Goal: Navigation & Orientation: Find specific page/section

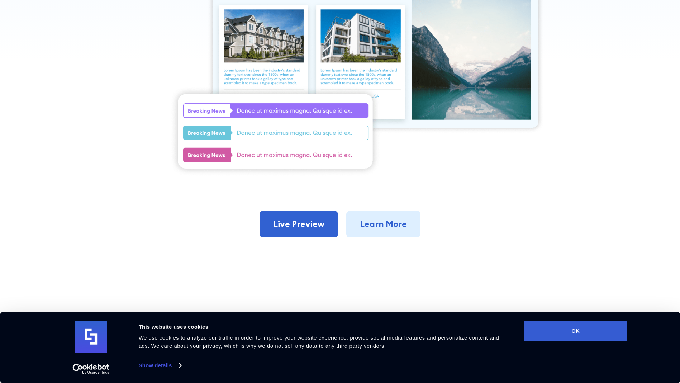
scroll to position [466, 0]
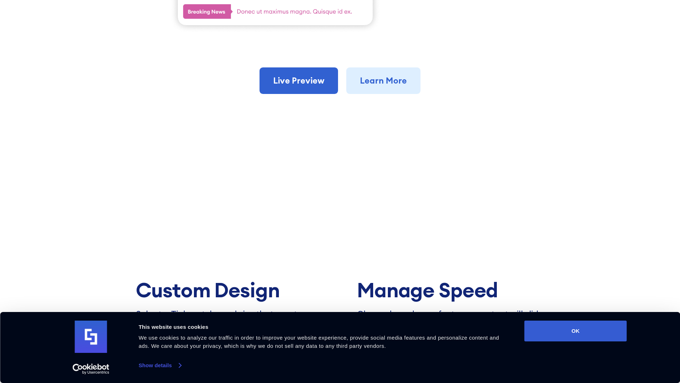
drag, startPoint x: 157, startPoint y: 363, endPoint x: 156, endPoint y: 368, distance: 4.8
click at [156, 368] on div "This website uses cookies We use cookies to analyze our traffic in order to imp…" at bounding box center [327, 345] width 380 height 50
click at [156, 368] on link "Show details" at bounding box center [160, 365] width 42 height 11
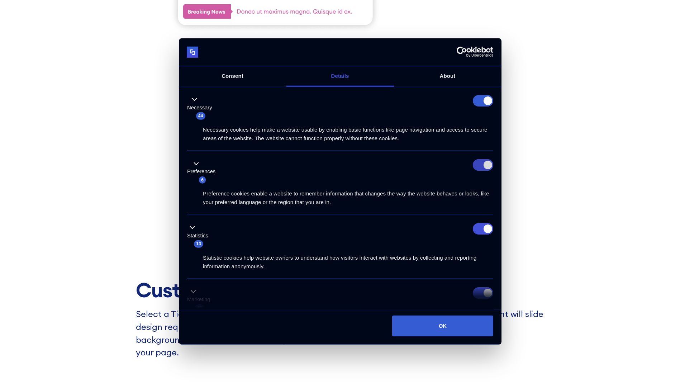
click at [480, 159] on input "Preferences" at bounding box center [483, 164] width 20 height 11
checkbox input "false"
click at [481, 223] on input "Statistics" at bounding box center [483, 228] width 20 height 11
checkbox input "false"
click at [480, 287] on input "Marketing" at bounding box center [483, 292] width 20 height 11
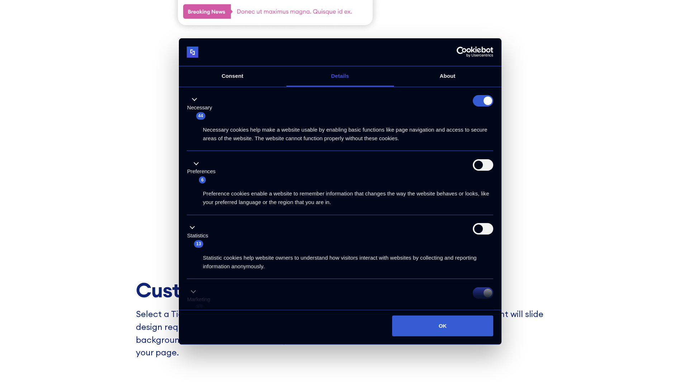
checkbox input "false"
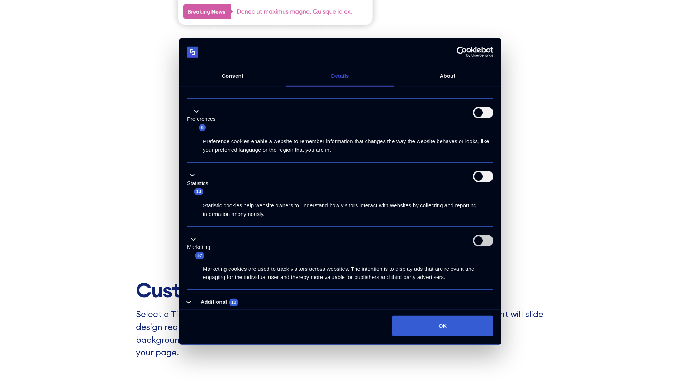
scroll to position [645, 0]
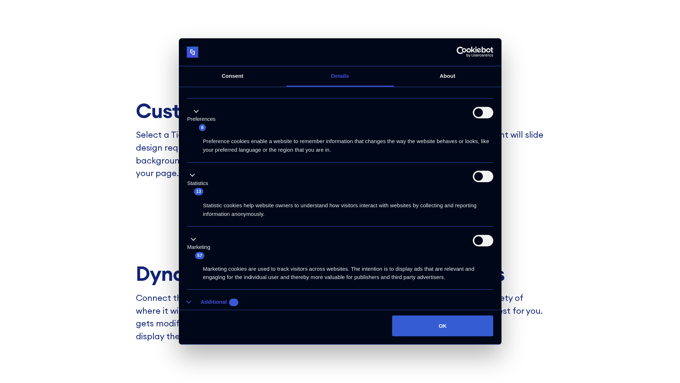
click at [192, 297] on button "Additional 10" at bounding box center [215, 301] width 56 height 9
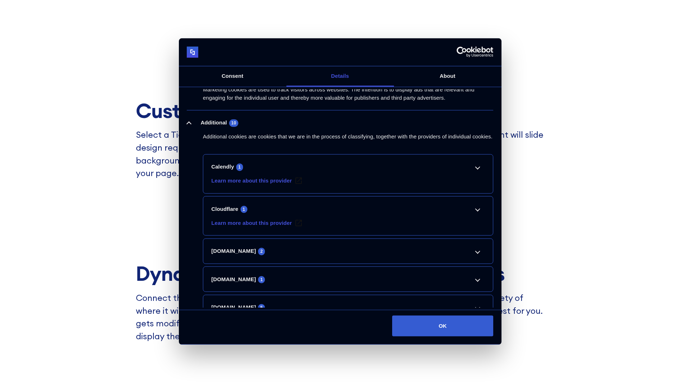
click at [478, 154] on li "Calendly 1 Learn more about this provider _cache Pending Maximum Storage Durati…" at bounding box center [348, 173] width 290 height 39
click at [481, 154] on li "Calendly 1 Learn more about this provider _cache Pending Maximum Storage Durati…" at bounding box center [348, 173] width 290 height 39
click at [476, 162] on link "Calendly 1" at bounding box center [347, 166] width 273 height 9
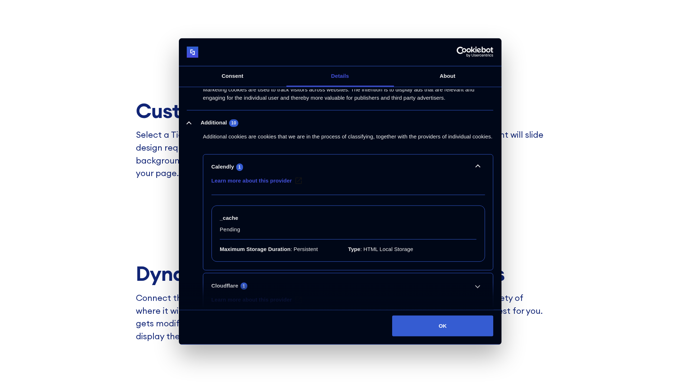
click at [478, 154] on li "Calendly 1 Learn more about this provider _cache Pending Maximum Storage Durati…" at bounding box center [348, 212] width 290 height 116
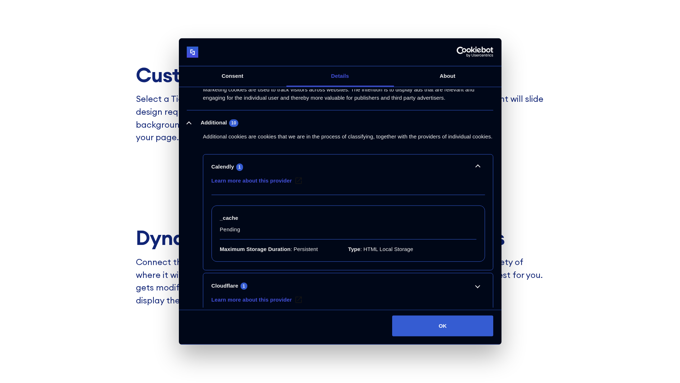
scroll to position [308, 0]
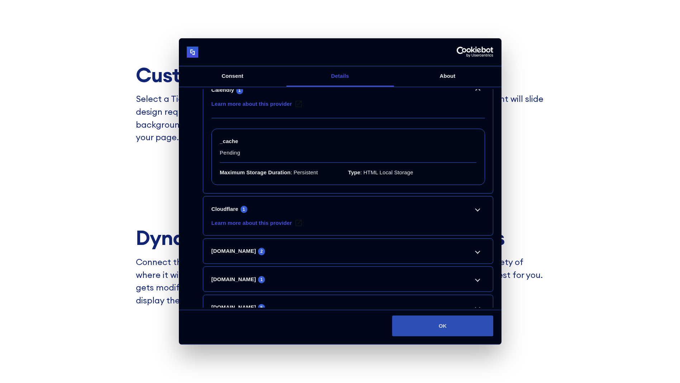
click at [467, 327] on button "OK" at bounding box center [442, 325] width 101 height 21
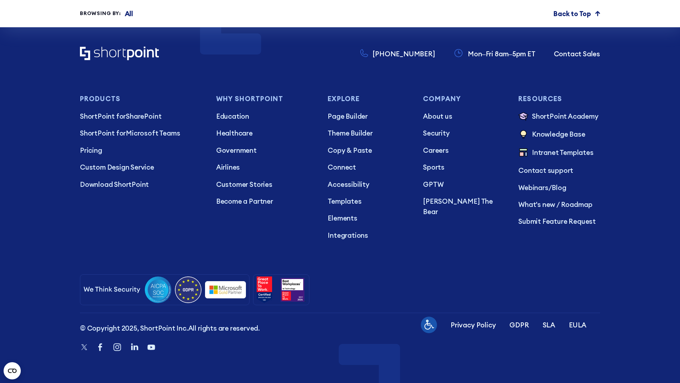
scroll to position [8676, 0]
